Goal: Task Accomplishment & Management: Use online tool/utility

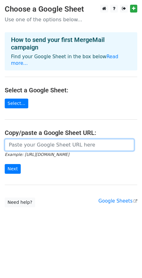
click at [42, 148] on input "url" at bounding box center [69, 145] width 129 height 12
paste input "https://docs.google.com/spreadsheets/d/19g-2WV9mt6eGxSawKuRGgRISKWIsn2osI0WQ7VK…"
type input "https://docs.google.com/spreadsheets/d/19g-2WV9mt6eGxSawKuRGgRISKWIsn2osI0WQ7VK…"
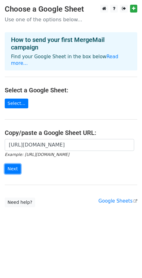
drag, startPoint x: 10, startPoint y: 167, endPoint x: 20, endPoint y: 167, distance: 10.3
click at [10, 167] on input "Next" at bounding box center [13, 169] width 16 height 10
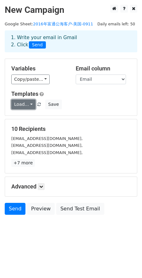
click at [30, 106] on link "Load..." at bounding box center [23, 105] width 24 height 10
click at [109, 95] on h5 "Templates" at bounding box center [70, 94] width 119 height 7
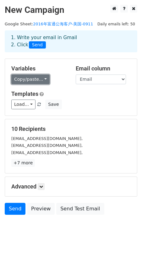
click at [31, 79] on link "Copy/paste..." at bounding box center [30, 80] width 38 height 10
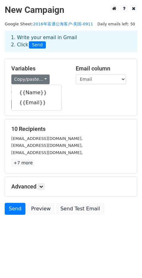
click at [91, 96] on h5 "Templates" at bounding box center [70, 94] width 119 height 7
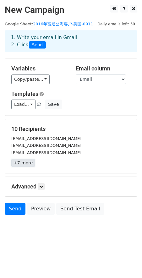
click at [26, 164] on link "+7 more" at bounding box center [22, 163] width 23 height 8
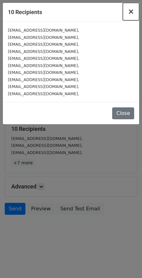
click at [130, 10] on span "×" at bounding box center [131, 11] width 6 height 9
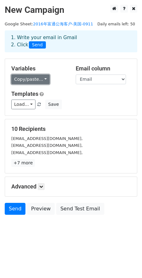
click at [35, 80] on link "Copy/paste..." at bounding box center [30, 80] width 38 height 10
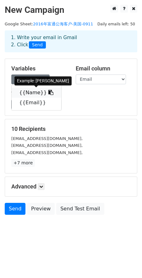
click at [48, 93] on icon at bounding box center [50, 92] width 5 height 5
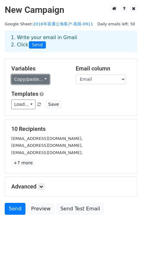
click at [42, 77] on link "Copy/paste..." at bounding box center [30, 80] width 38 height 10
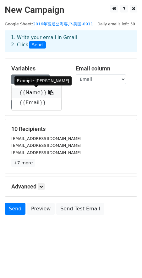
click at [39, 93] on link "{{Name}}" at bounding box center [36, 93] width 49 height 10
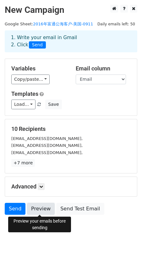
click at [42, 209] on link "Preview" at bounding box center [41, 209] width 28 height 12
click at [39, 206] on link "Preview" at bounding box center [41, 209] width 28 height 12
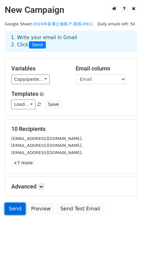
click at [12, 210] on link "Send" at bounding box center [15, 209] width 21 height 12
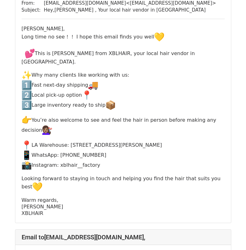
scroll to position [282, 0]
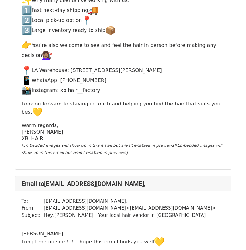
scroll to position [157, 0]
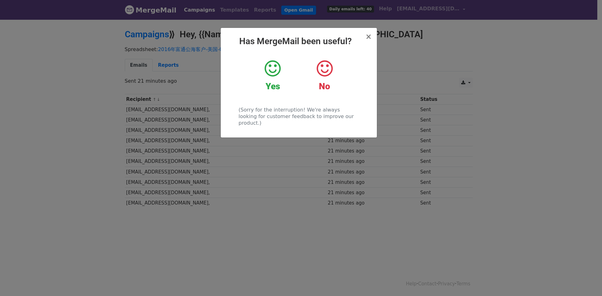
click at [273, 74] on icon at bounding box center [272, 68] width 16 height 19
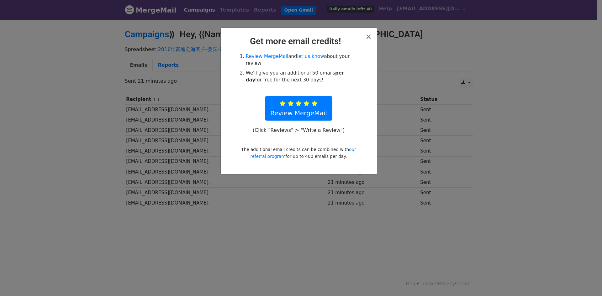
click at [372, 37] on div "× Get more email credits! Review MergeMail and let us know about your review We…" at bounding box center [299, 101] width 156 height 146
click at [368, 38] on span "×" at bounding box center [368, 36] width 6 height 9
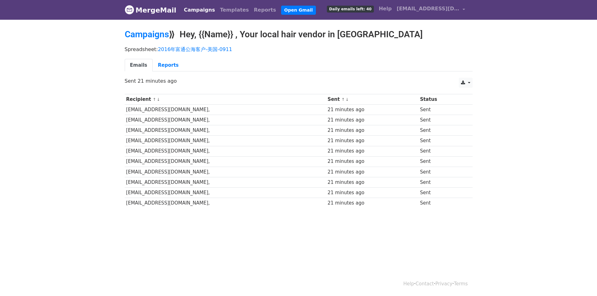
scroll to position [1, 0]
